Goal: Navigation & Orientation: Find specific page/section

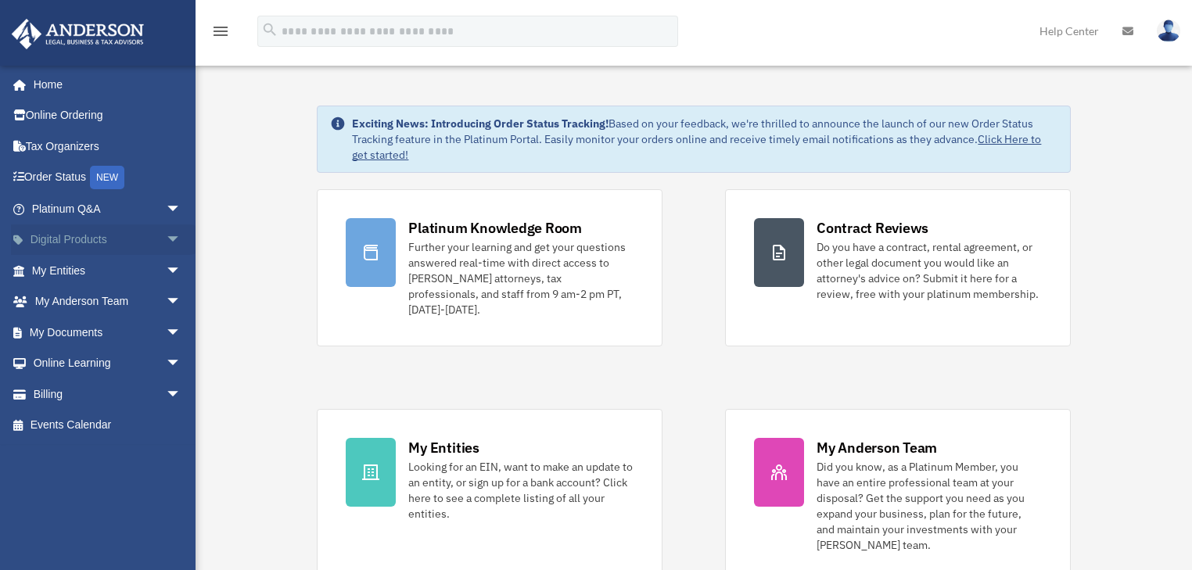
click at [166, 239] on span "arrow_drop_down" at bounding box center [181, 240] width 31 height 32
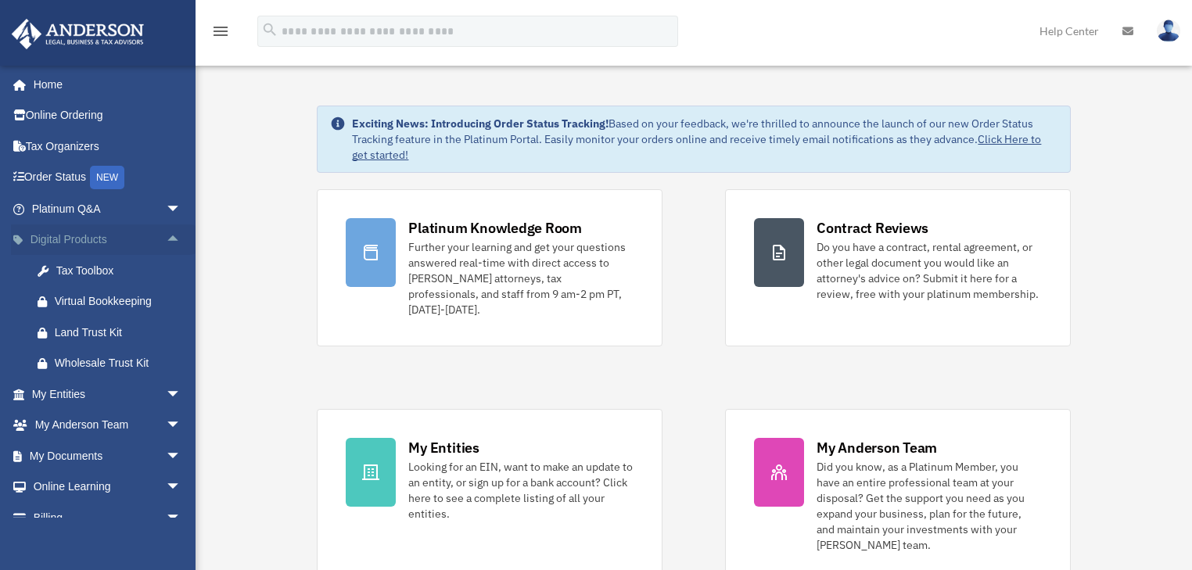
click at [166, 235] on span "arrow_drop_up" at bounding box center [181, 240] width 31 height 32
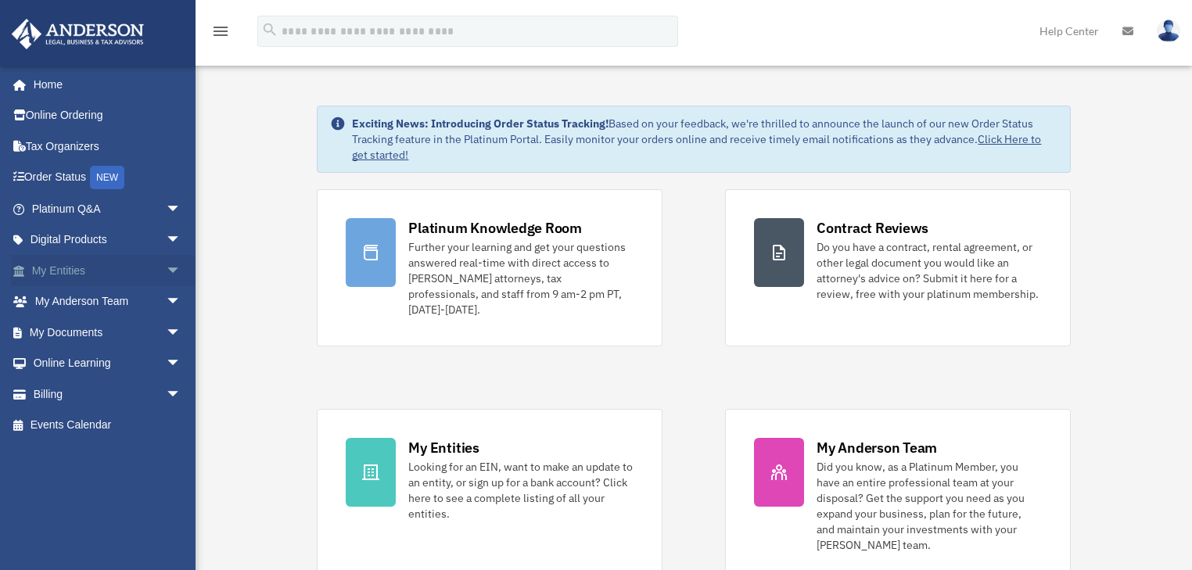
click at [166, 270] on span "arrow_drop_down" at bounding box center [181, 271] width 31 height 32
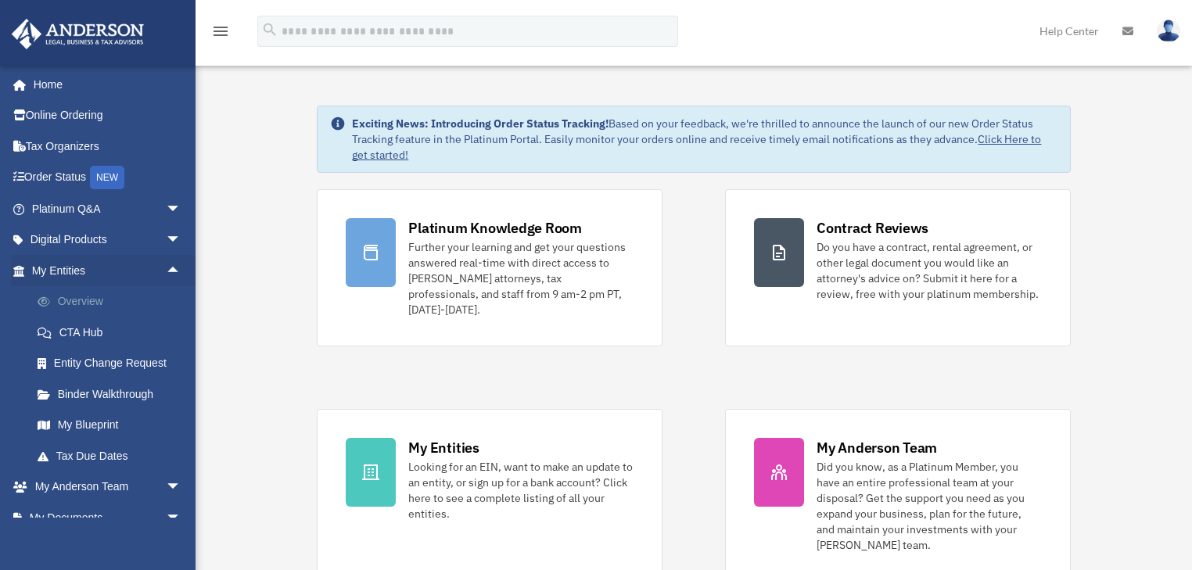
click at [83, 296] on link "Overview" at bounding box center [113, 301] width 183 height 31
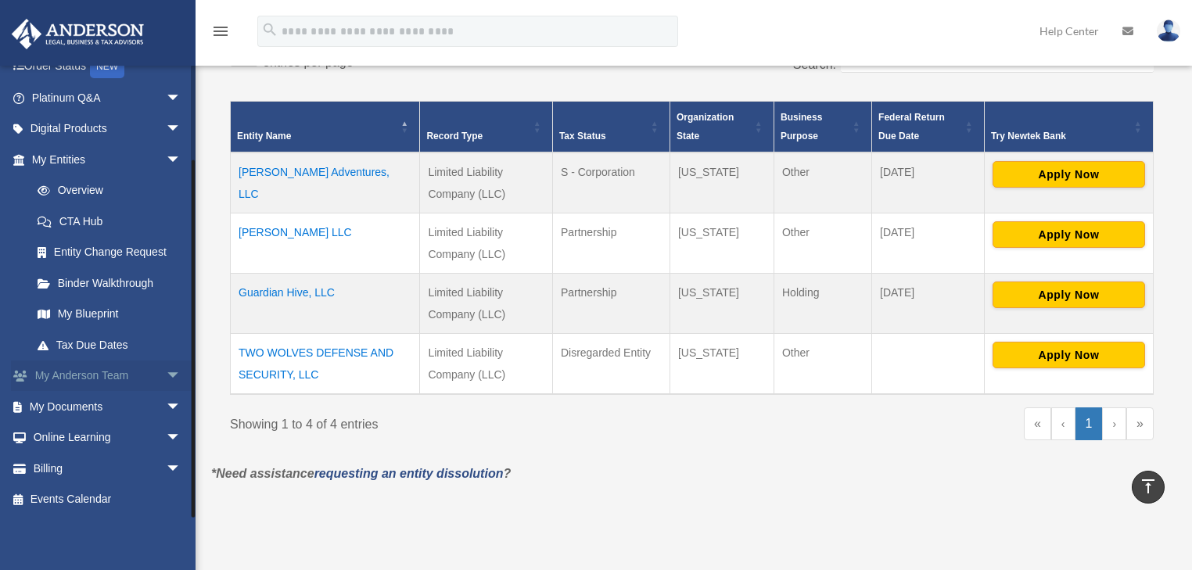
scroll to position [313, 0]
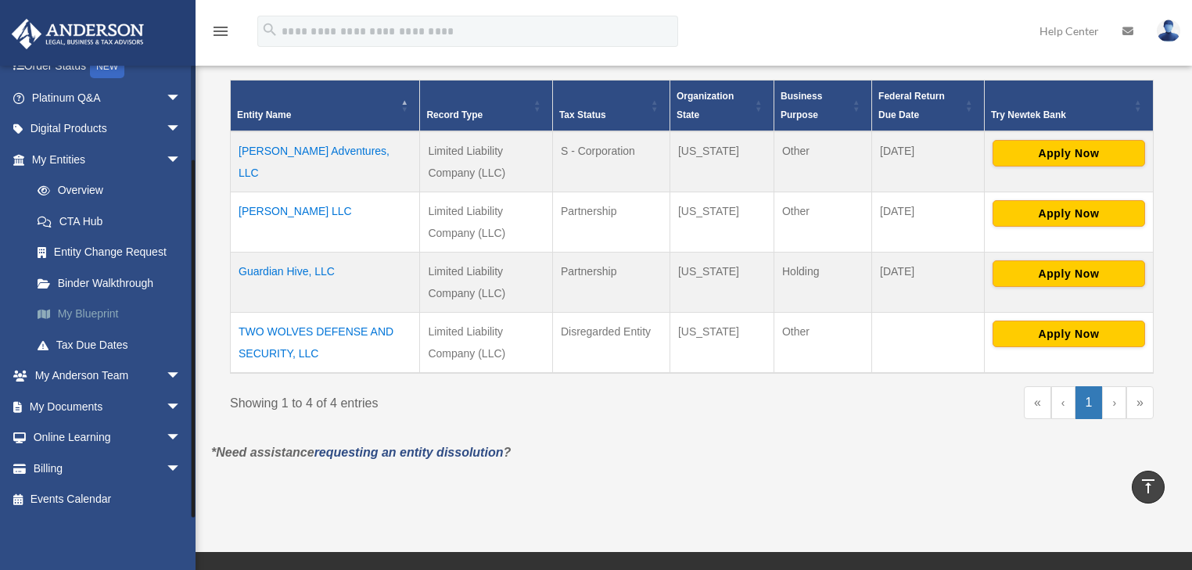
click at [84, 314] on link "My Blueprint" at bounding box center [113, 314] width 183 height 31
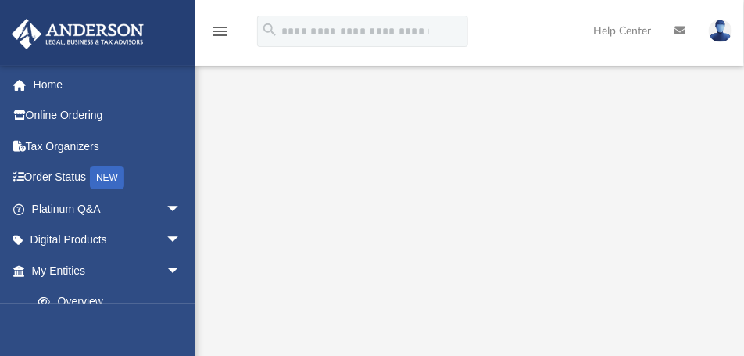
scroll to position [176, 0]
